Goal: Task Accomplishment & Management: Complete application form

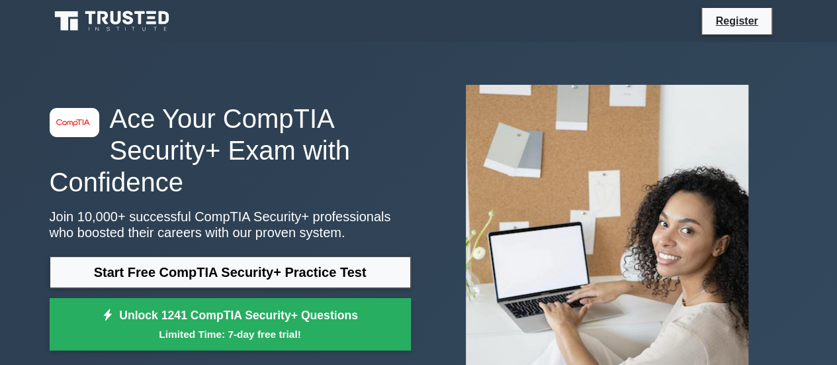
scroll to position [132, 0]
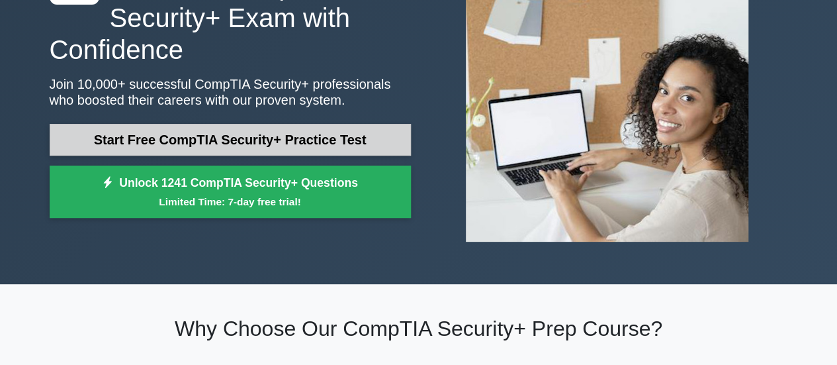
click at [289, 138] on link "Start Free CompTIA Security+ Practice Test" at bounding box center [230, 140] width 361 height 32
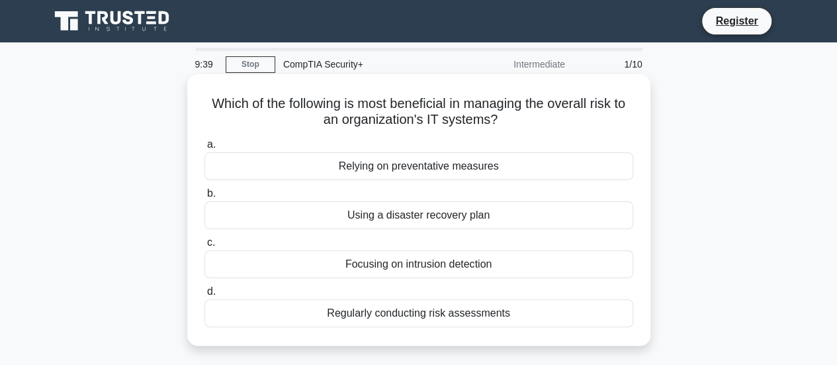
click at [384, 308] on div "Regularly conducting risk assessments" at bounding box center [418, 313] width 429 height 28
click at [204, 296] on input "d. Regularly conducting risk assessments" at bounding box center [204, 291] width 0 height 9
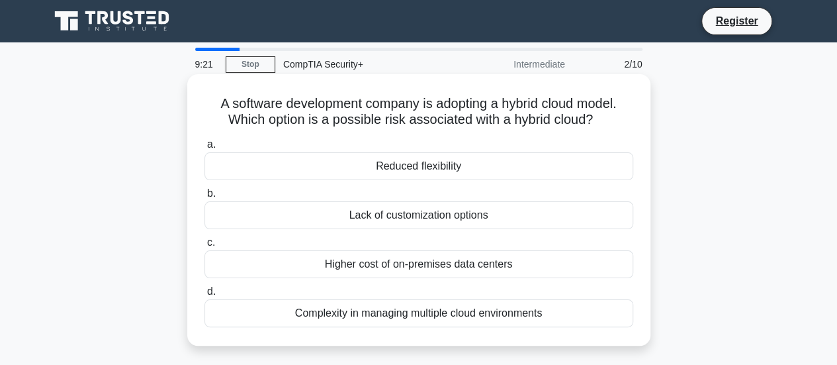
click at [388, 264] on div "Higher cost of on-premises data centers" at bounding box center [418, 264] width 429 height 28
click at [204, 247] on input "c. Higher cost of on-premises data centers" at bounding box center [204, 242] width 0 height 9
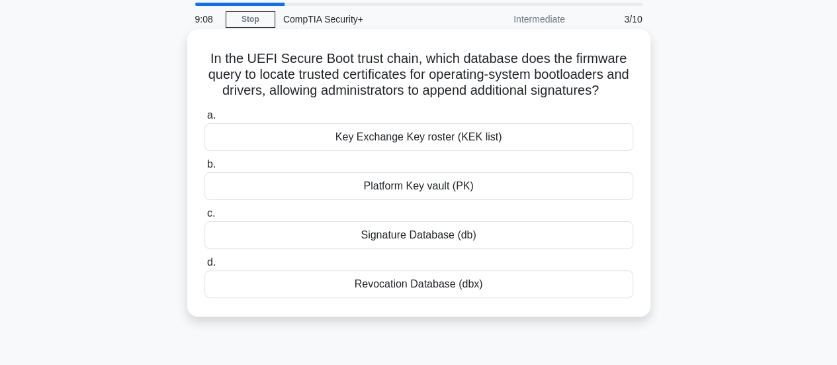
scroll to position [66, 0]
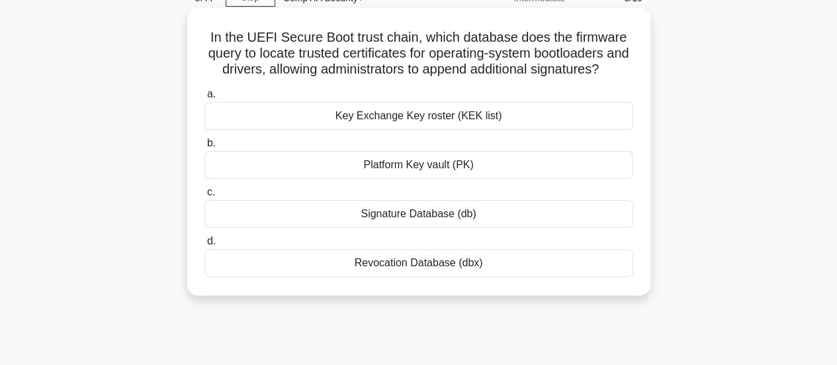
click at [423, 228] on div "Signature Database (db)" at bounding box center [418, 214] width 429 height 28
click at [204, 197] on input "c. Signature Database (db)" at bounding box center [204, 192] width 0 height 9
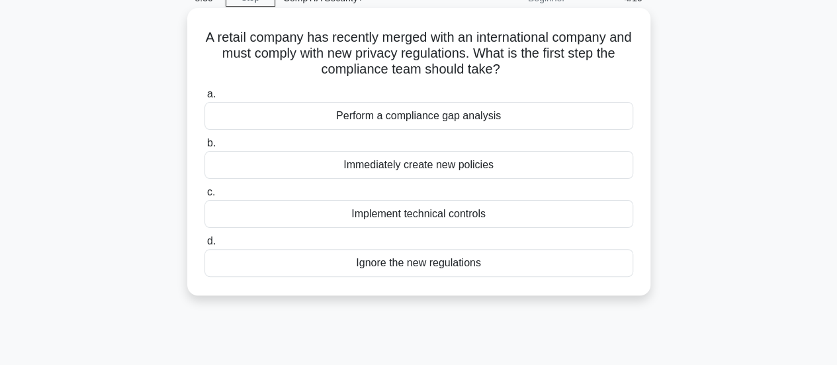
click at [427, 116] on div "Perform a compliance gap analysis" at bounding box center [418, 116] width 429 height 28
click at [204, 99] on input "a. Perform a compliance gap analysis" at bounding box center [204, 94] width 0 height 9
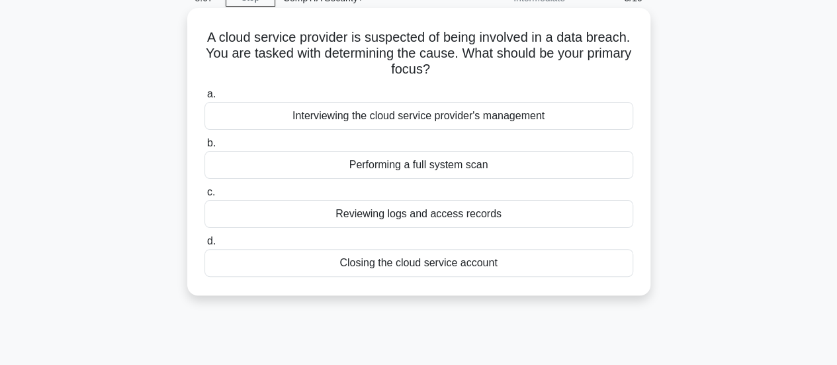
click at [449, 167] on div "Performing a full system scan" at bounding box center [418, 165] width 429 height 28
click at [204, 148] on input "b. Performing a full system scan" at bounding box center [204, 143] width 0 height 9
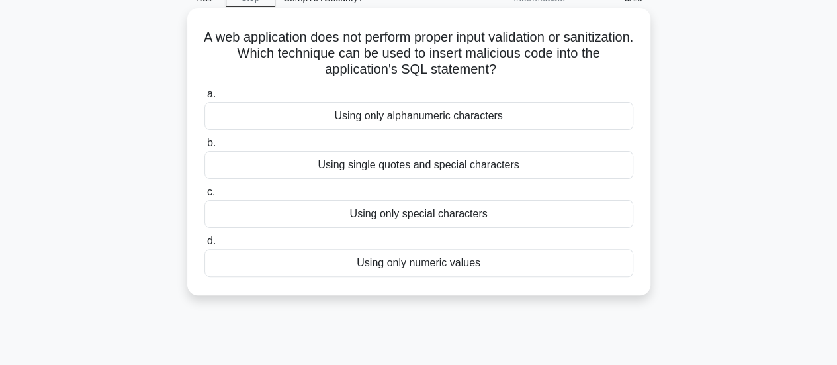
click at [475, 167] on div "Using single quotes and special characters" at bounding box center [418, 165] width 429 height 28
click at [204, 148] on input "b. Using single quotes and special characters" at bounding box center [204, 143] width 0 height 9
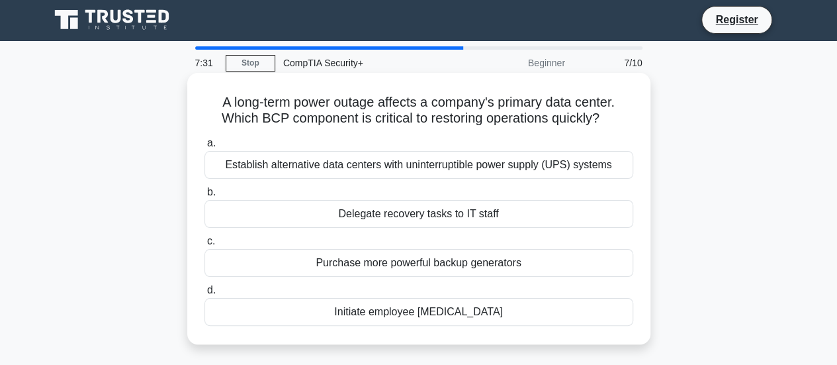
scroll to position [0, 0]
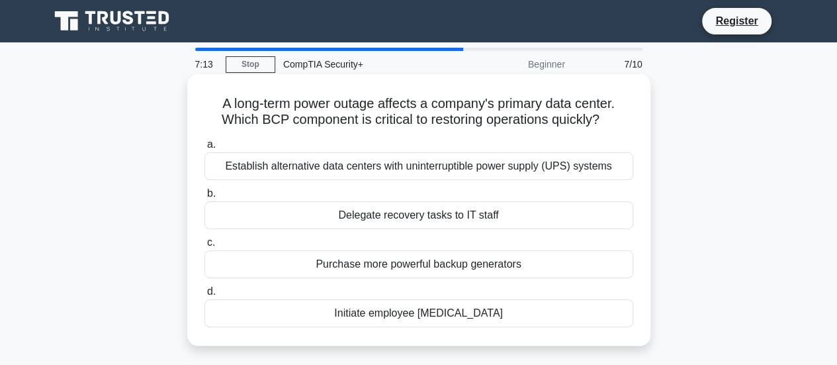
click at [484, 177] on div "Establish alternative data centers with uninterruptible power supply (UPS) syst…" at bounding box center [418, 166] width 429 height 28
click at [204, 149] on input "a. Establish alternative data centers with uninterruptible power supply (UPS) s…" at bounding box center [204, 144] width 0 height 9
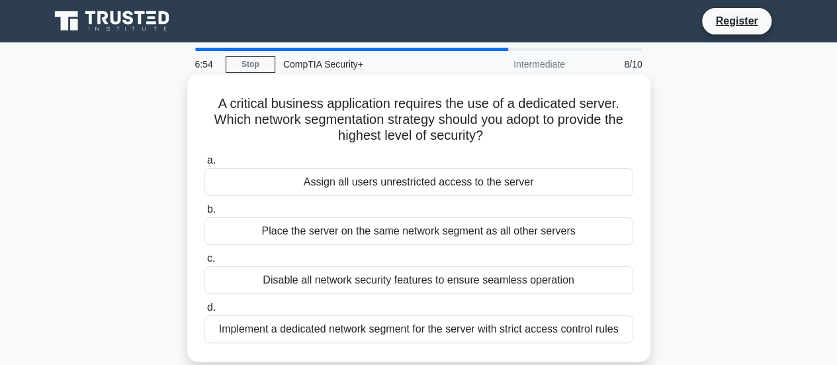
scroll to position [66, 0]
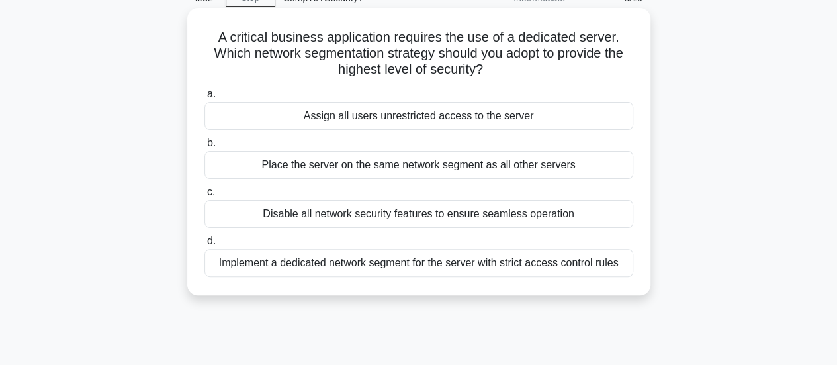
click at [556, 267] on div "Implement a dedicated network segment for the server with strict access control…" at bounding box center [418, 263] width 429 height 28
click at [204, 246] on input "d. Implement a dedicated network segment for the server with strict access cont…" at bounding box center [204, 241] width 0 height 9
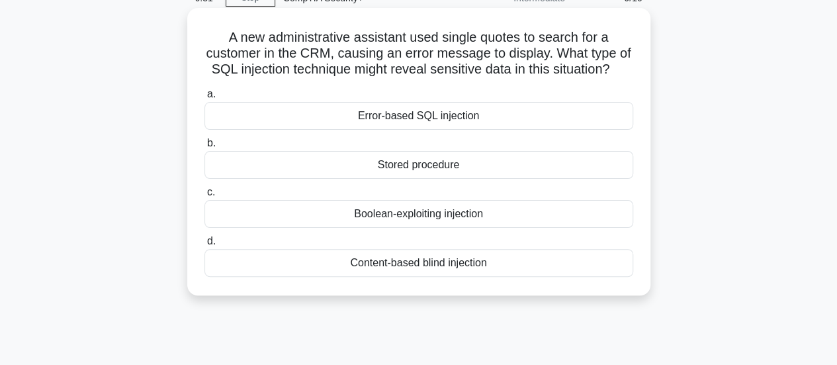
click at [478, 228] on div "Boolean-exploiting injection" at bounding box center [418, 214] width 429 height 28
click at [204, 197] on input "c. Boolean-exploiting injection" at bounding box center [204, 192] width 0 height 9
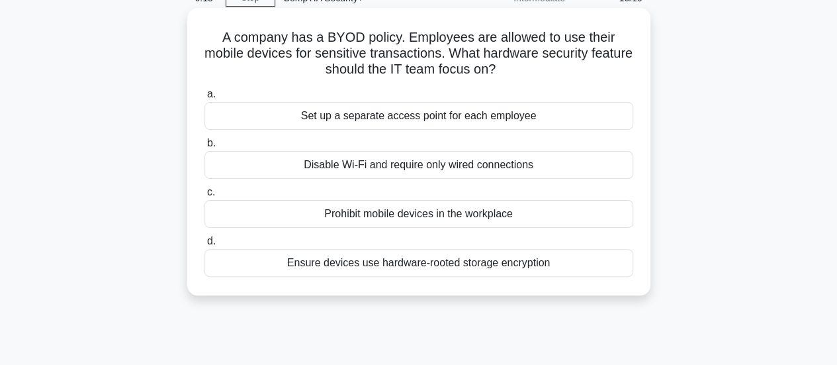
click at [521, 267] on div "Ensure devices use hardware-rooted storage encryption" at bounding box center [418, 263] width 429 height 28
click at [204, 246] on input "d. Ensure devices use hardware-rooted storage encryption" at bounding box center [204, 241] width 0 height 9
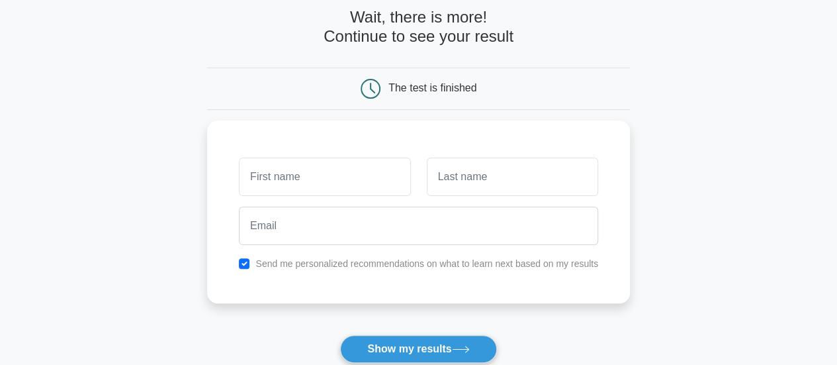
scroll to position [132, 0]
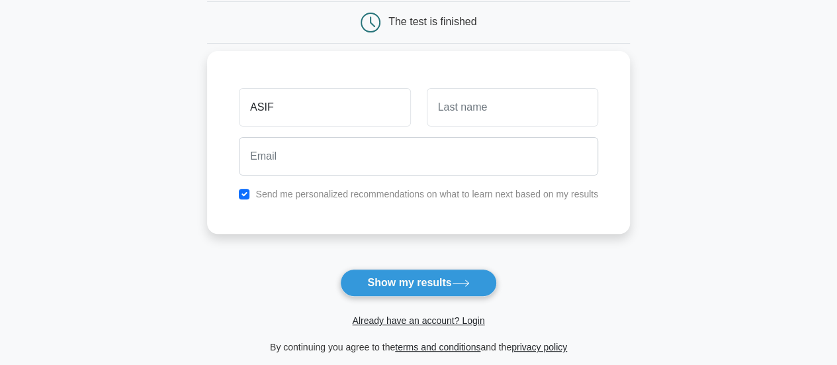
type input "ASIF"
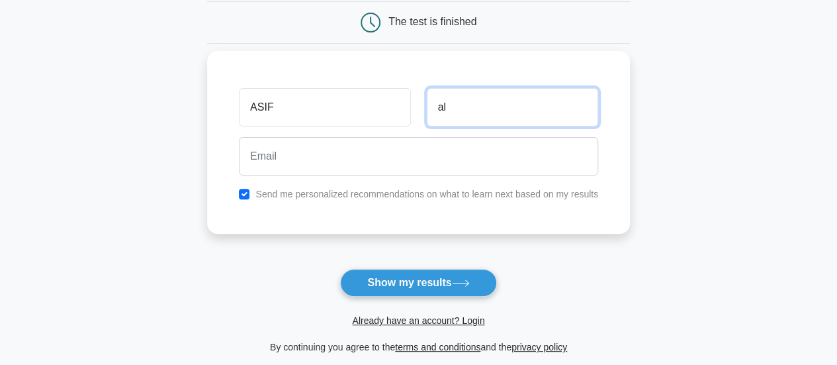
type input "a"
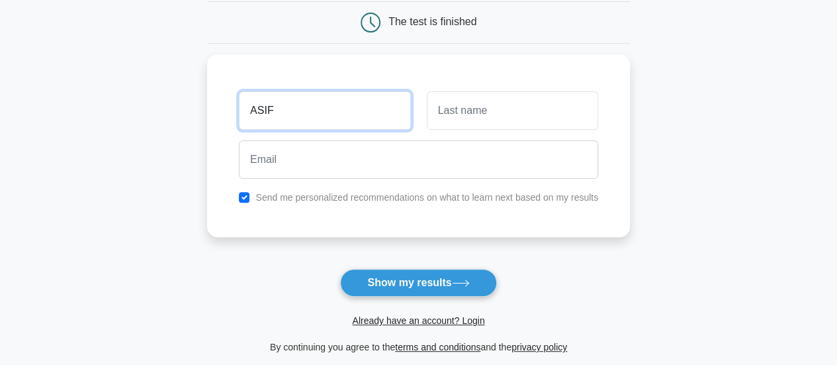
drag, startPoint x: 302, startPoint y: 109, endPoint x: 114, endPoint y: 116, distance: 187.4
click at [114, 116] on main "Wait, there is more! Continue to see your result The test is finished ASIF" at bounding box center [418, 148] width 837 height 476
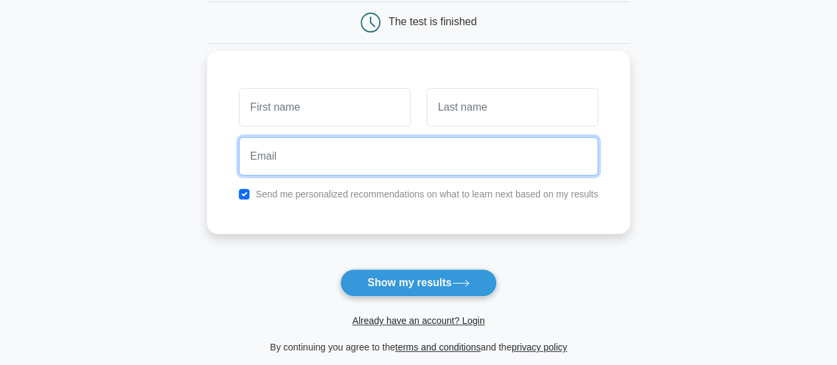
click at [307, 159] on input "email" at bounding box center [418, 156] width 359 height 38
paste input "fvbdfpawizdsddeimf@nesopf.com"
type input "fvbdfpawizdsddeimf@nesopf.com"
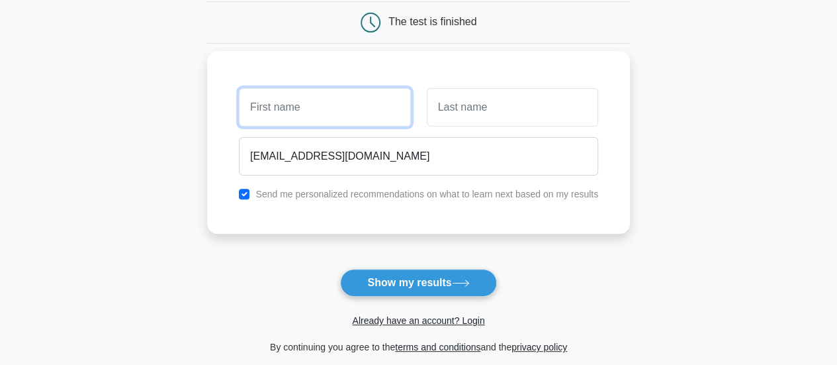
click at [303, 108] on input "text" at bounding box center [324, 107] width 171 height 38
type input "afsafl"
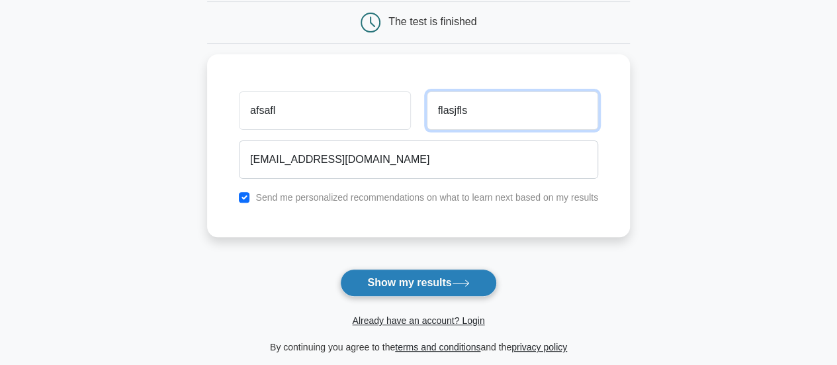
type input "flasjfls"
click at [443, 279] on button "Show my results" at bounding box center [418, 283] width 156 height 28
